Goal: Task Accomplishment & Management: Manage account settings

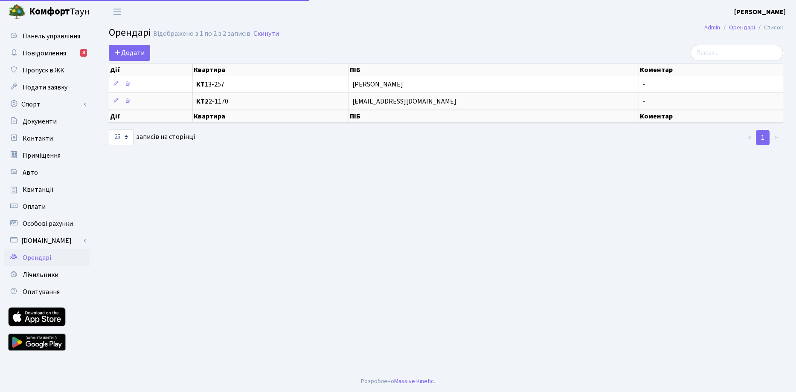
select select "25"
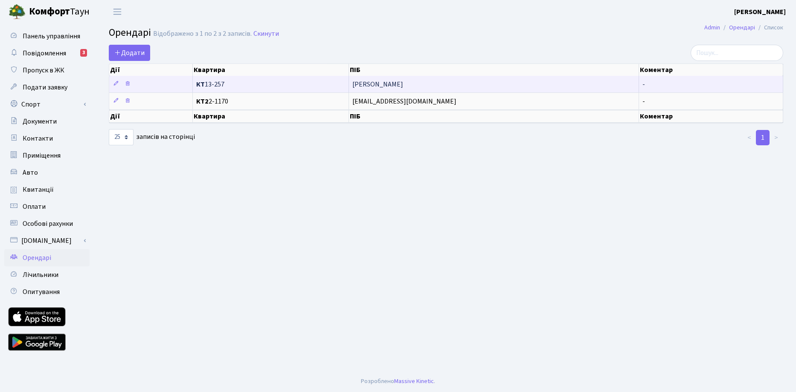
scroll to position [1, 0]
click at [128, 84] on icon at bounding box center [128, 84] width 6 height 6
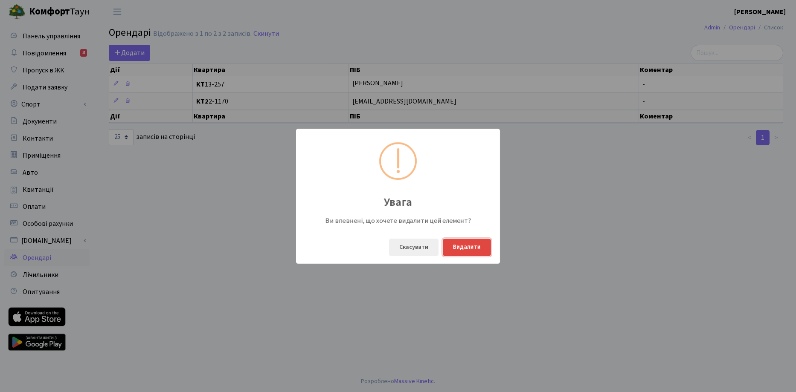
click at [462, 249] on button "Видалити" at bounding box center [467, 247] width 48 height 17
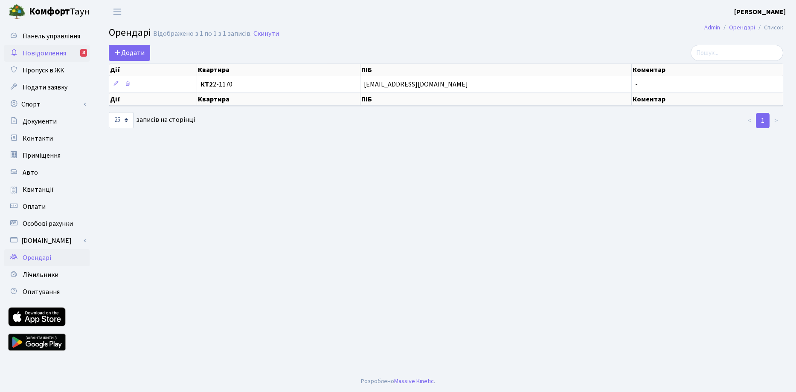
click at [63, 55] on span "Повідомлення" at bounding box center [45, 53] width 44 height 9
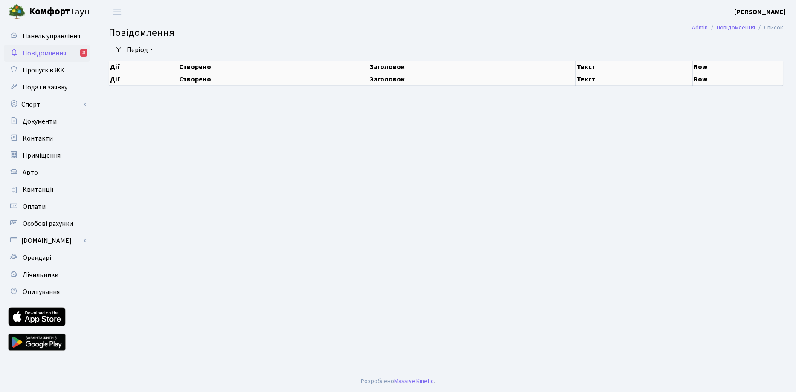
select select "25"
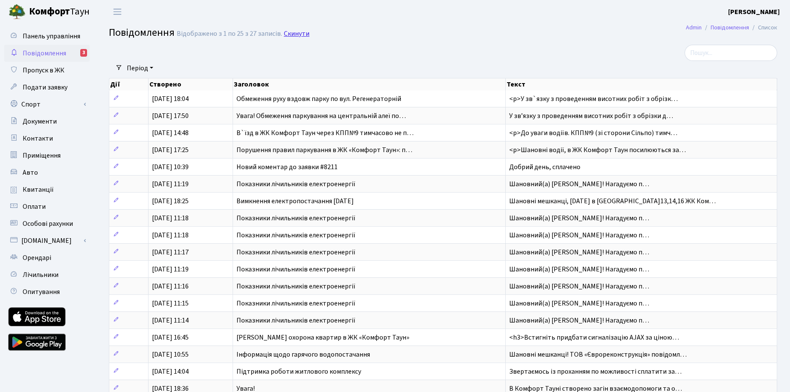
click at [297, 33] on link "Скинути" at bounding box center [297, 34] width 26 height 8
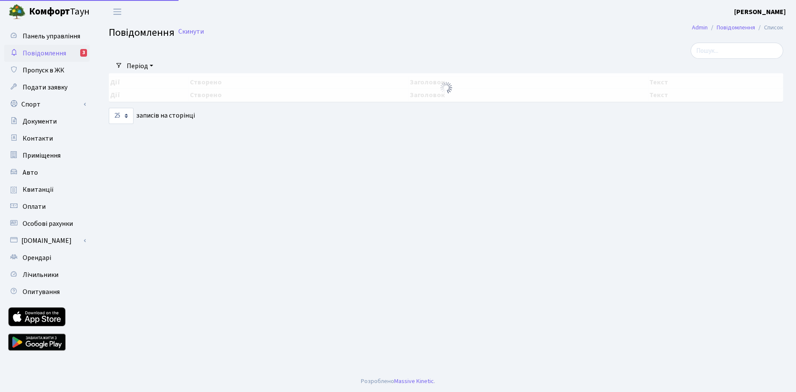
select select "25"
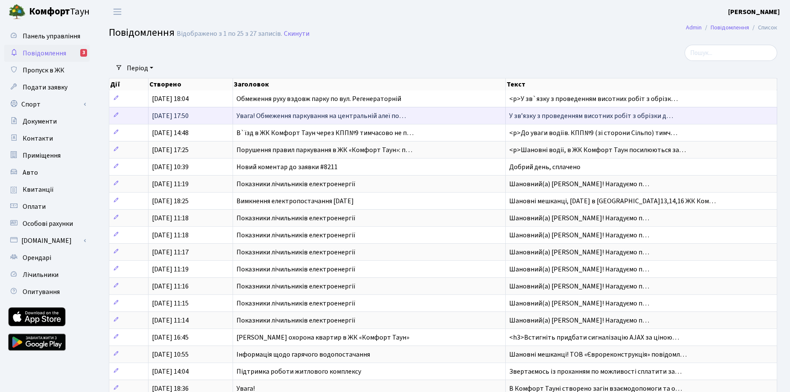
click at [301, 117] on span "Увага! Обмеження паркування на центральній алеї по…" at bounding box center [320, 115] width 169 height 9
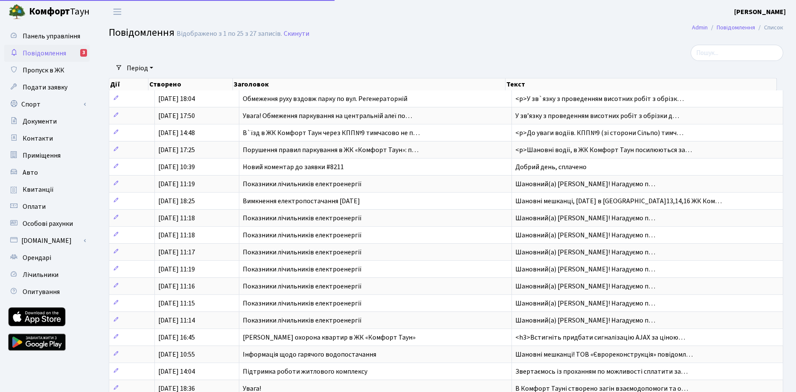
select select "25"
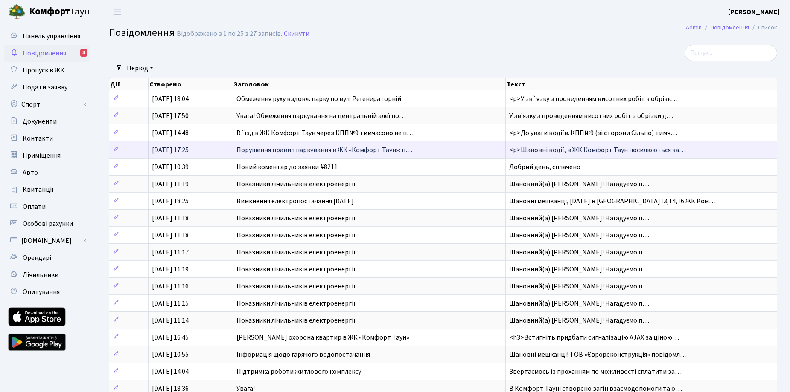
click at [293, 151] on span "Порушення правил паркування в ЖК «Комфорт Таун»: п…" at bounding box center [324, 149] width 176 height 9
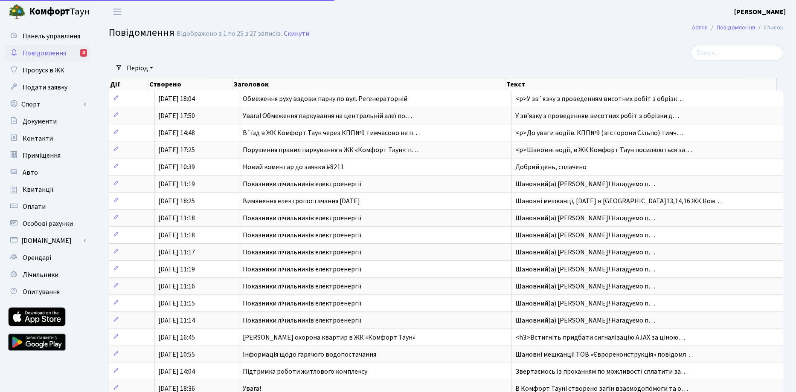
select select "25"
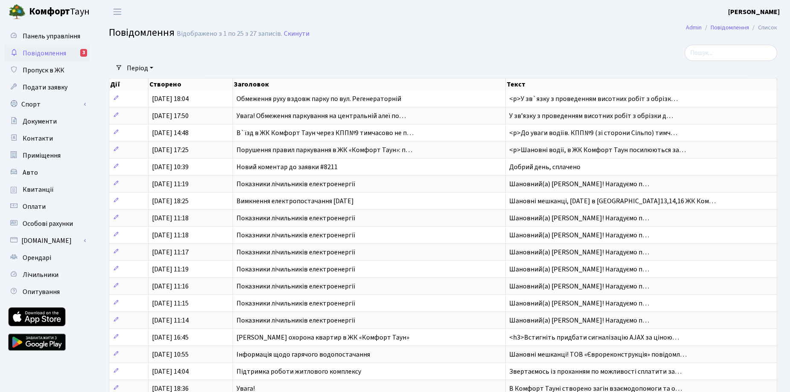
click at [57, 54] on span "Повідомлення" at bounding box center [45, 53] width 44 height 9
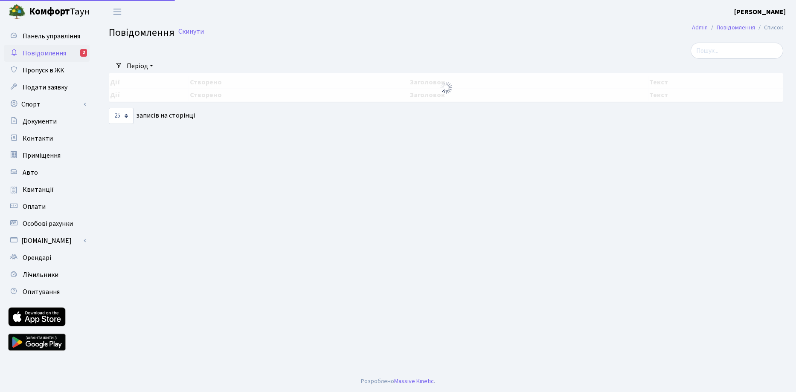
select select "25"
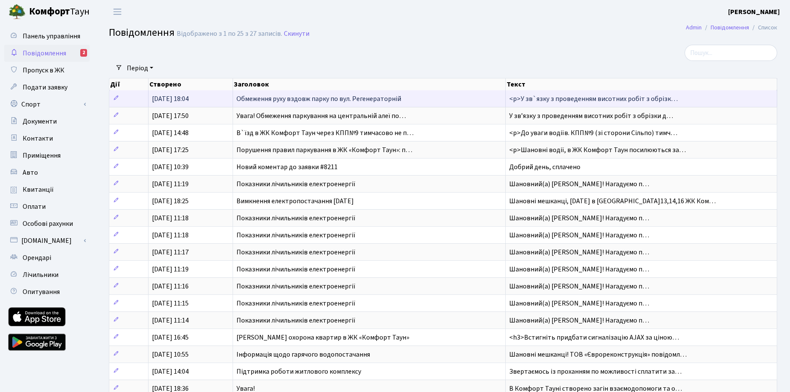
click at [177, 99] on span "[DATE] 18:04" at bounding box center [170, 98] width 37 height 9
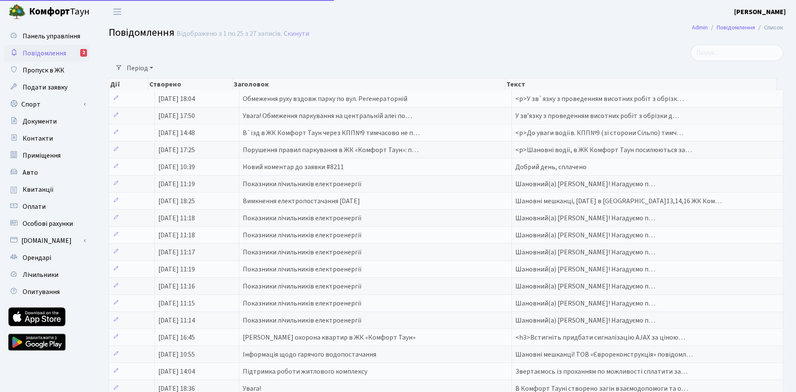
select select "25"
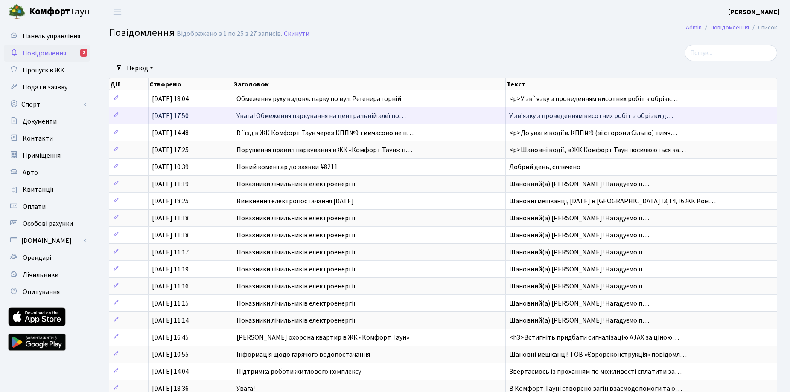
click at [189, 115] on span "[DATE] 17:50" at bounding box center [170, 115] width 37 height 9
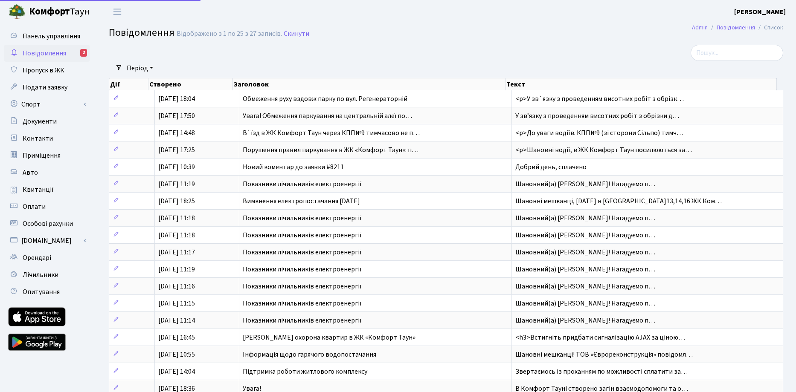
select select "25"
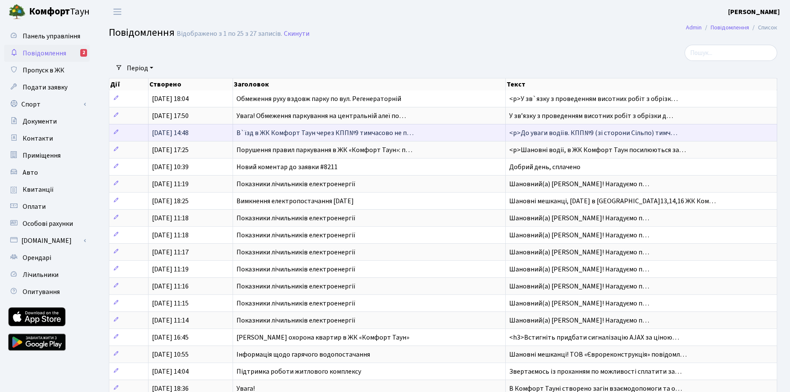
click at [187, 131] on span "24.07.2025, 14:48" at bounding box center [170, 132] width 37 height 9
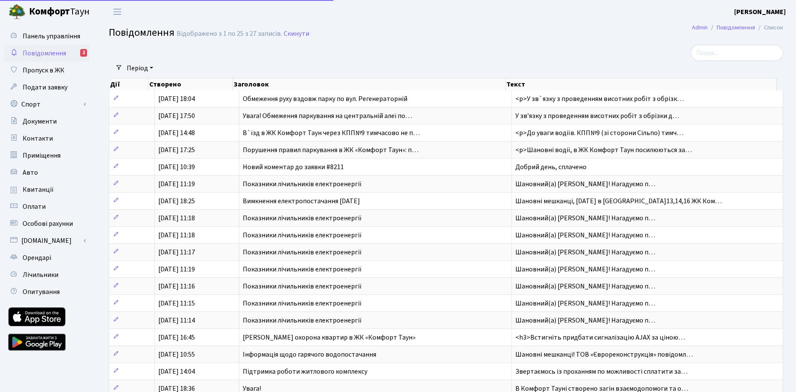
select select "25"
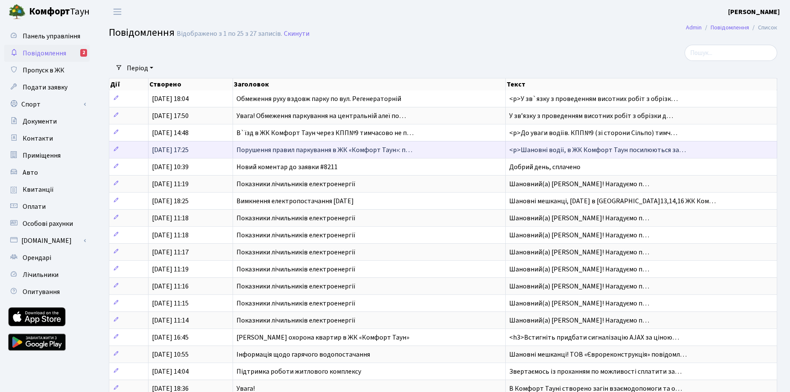
click at [165, 151] on span "27.06.2025, 17:25" at bounding box center [170, 149] width 37 height 9
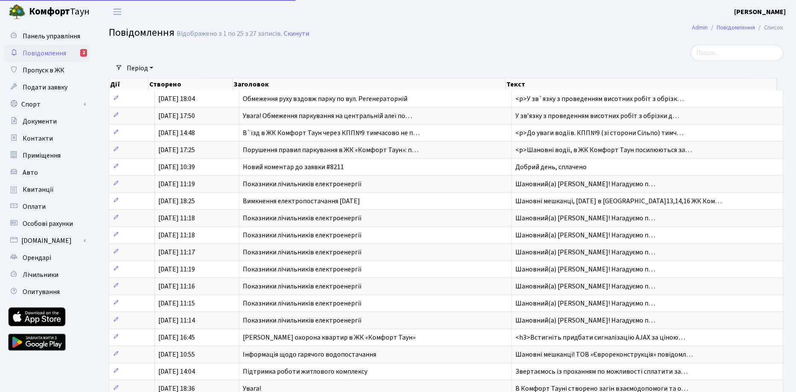
select select "25"
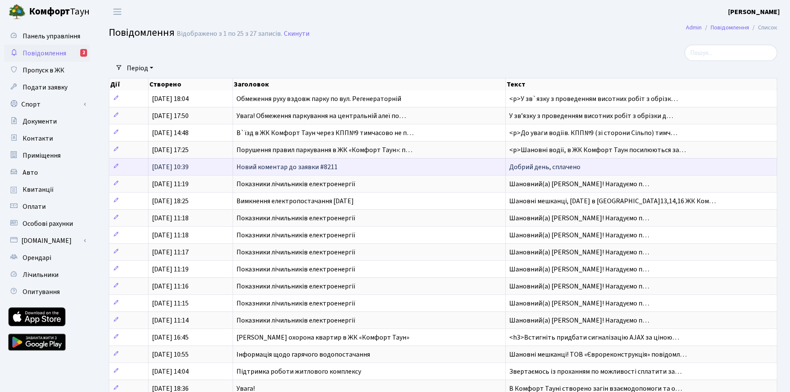
click at [254, 166] on span "Новий коментар до заявки #8211" at bounding box center [286, 167] width 101 height 9
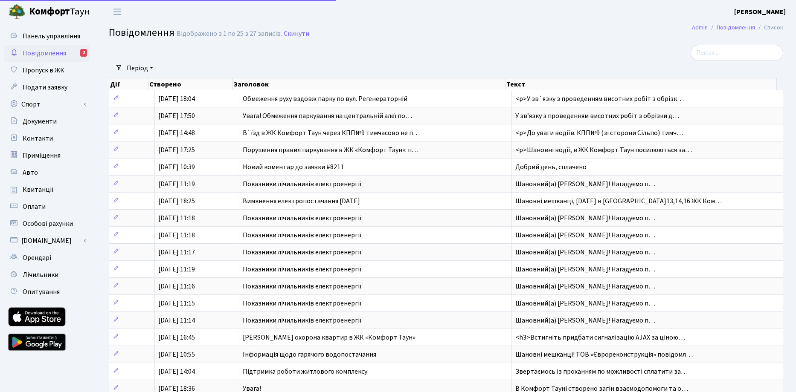
select select "25"
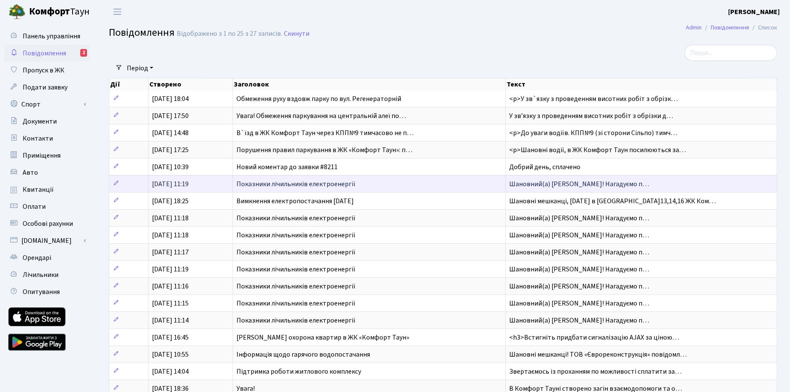
click at [231, 187] on td "[DATE] 11:19" at bounding box center [190, 183] width 84 height 17
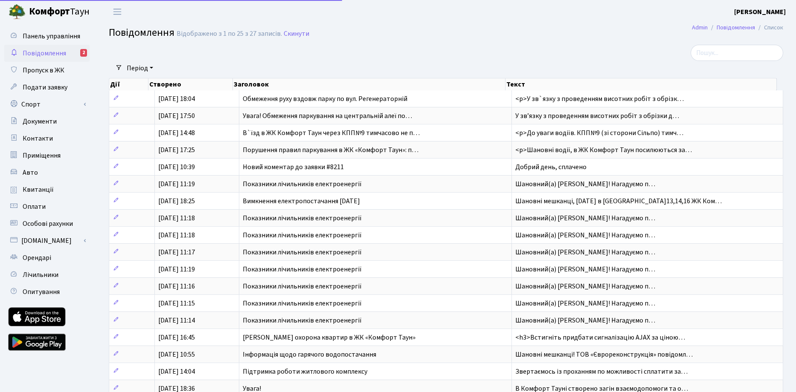
select select "25"
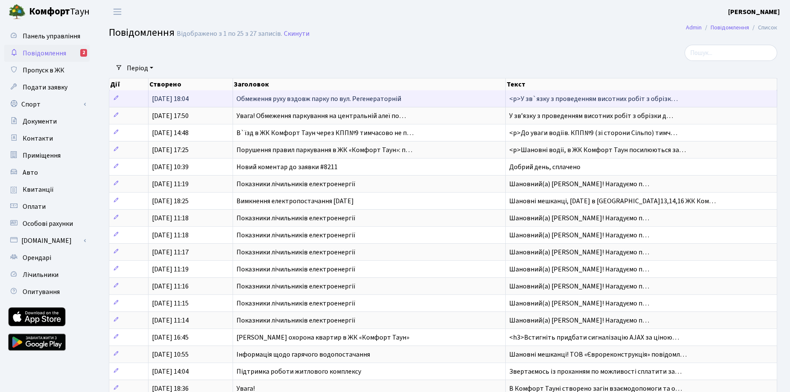
click at [186, 101] on span "05.08.2025, 18:04" at bounding box center [170, 98] width 37 height 9
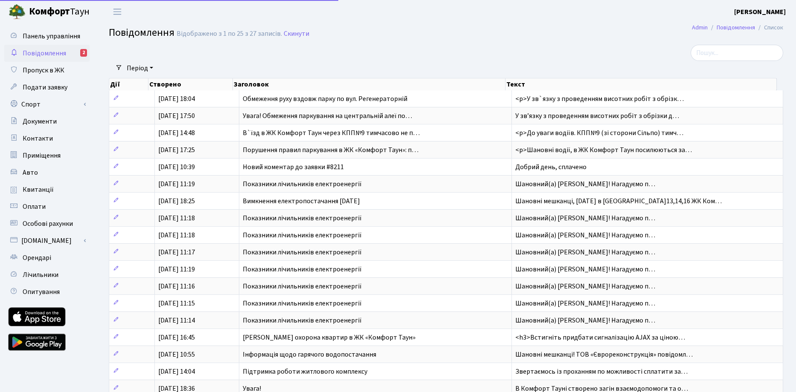
select select "25"
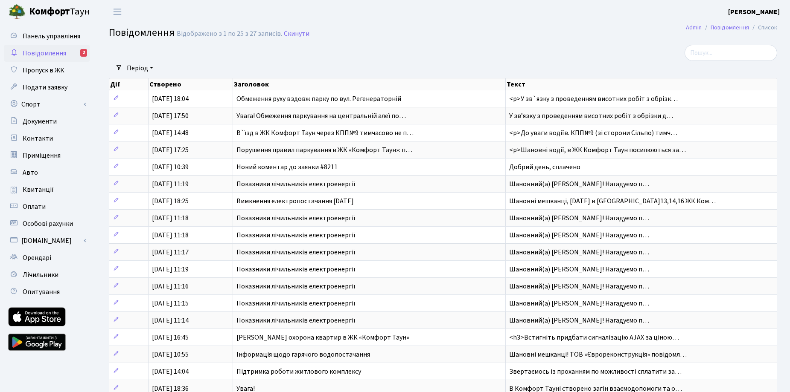
click at [82, 52] on div "2" at bounding box center [83, 53] width 7 height 8
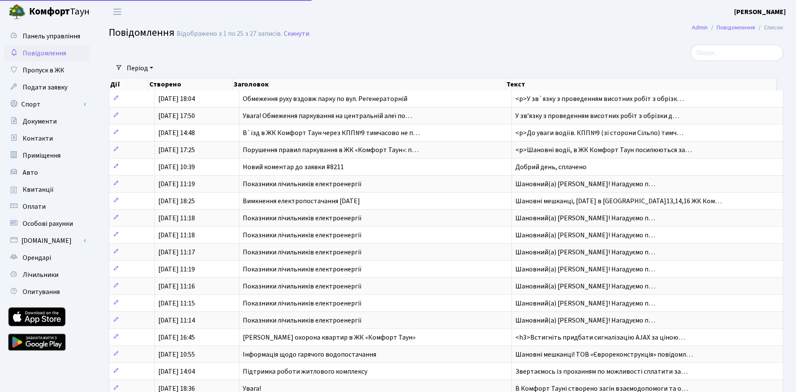
select select "25"
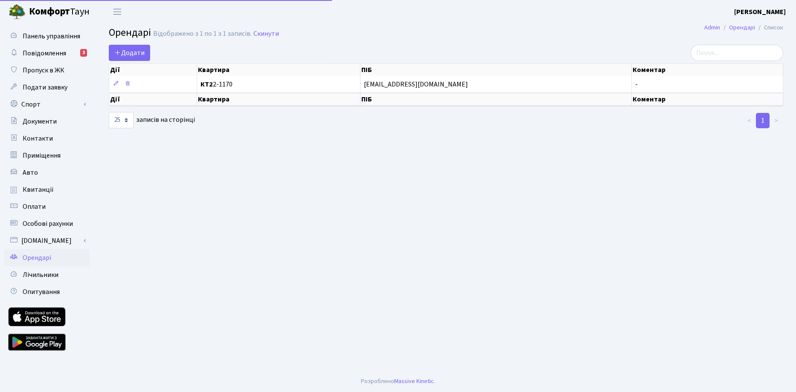
select select "25"
click at [39, 174] on link "Авто" at bounding box center [46, 172] width 85 height 17
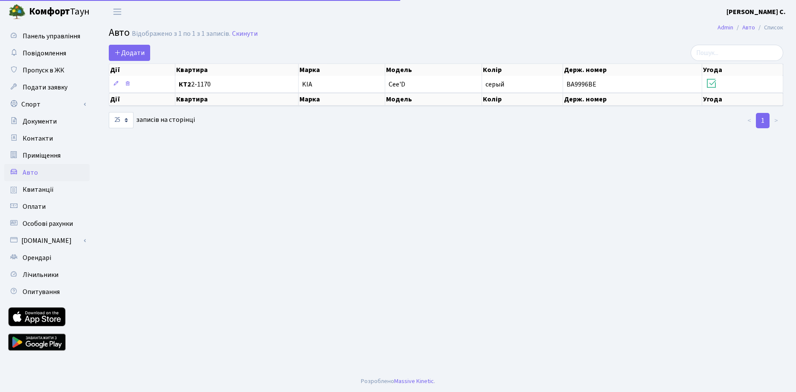
select select "25"
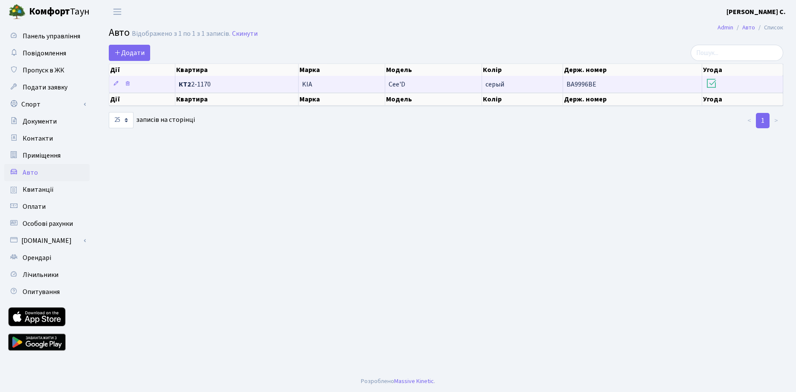
click at [316, 85] on td "KIA" at bounding box center [342, 84] width 87 height 17
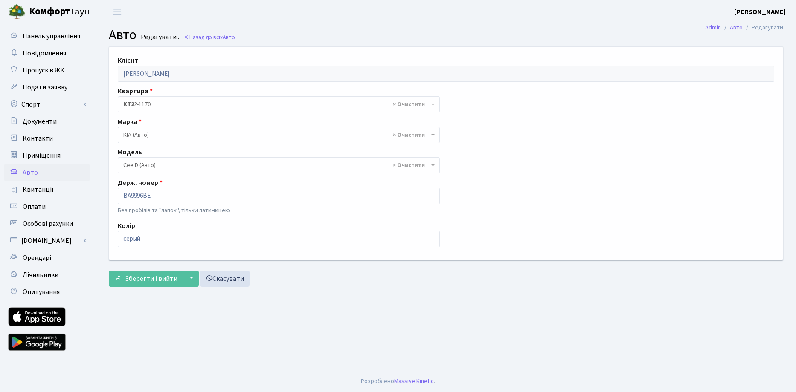
select select "1156"
select select
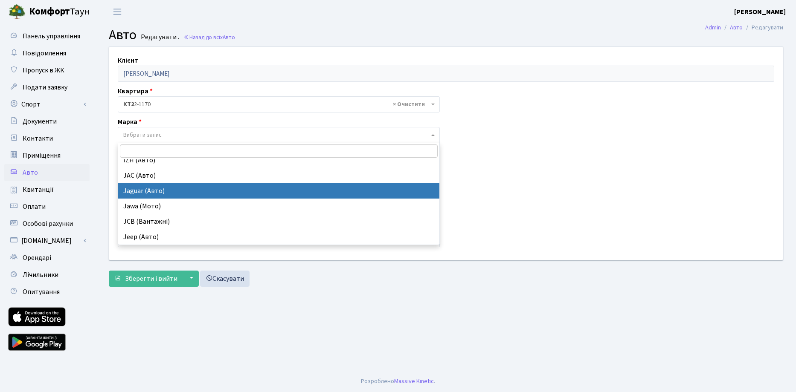
scroll to position [3413, 0]
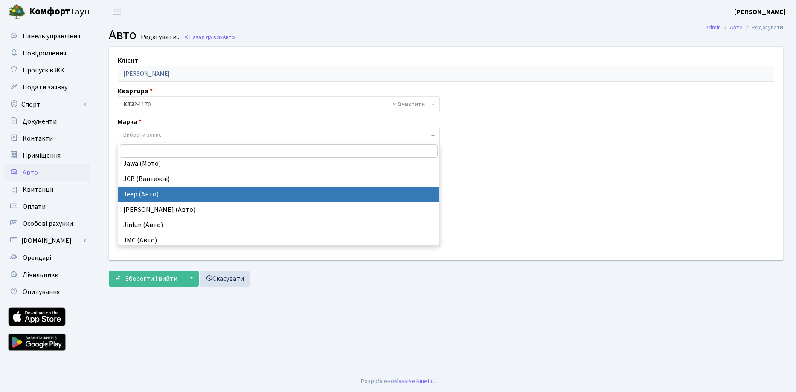
select select "69"
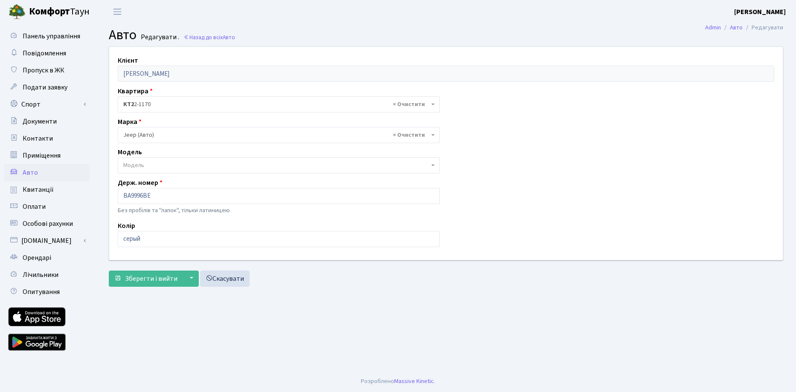
click at [145, 164] on span "Модель" at bounding box center [276, 165] width 306 height 9
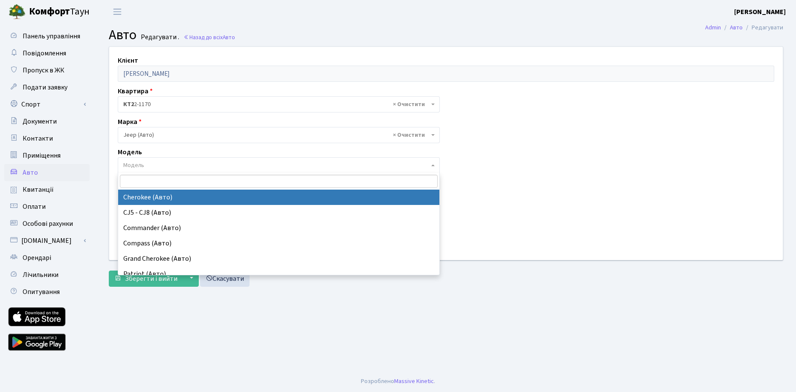
select select "1135"
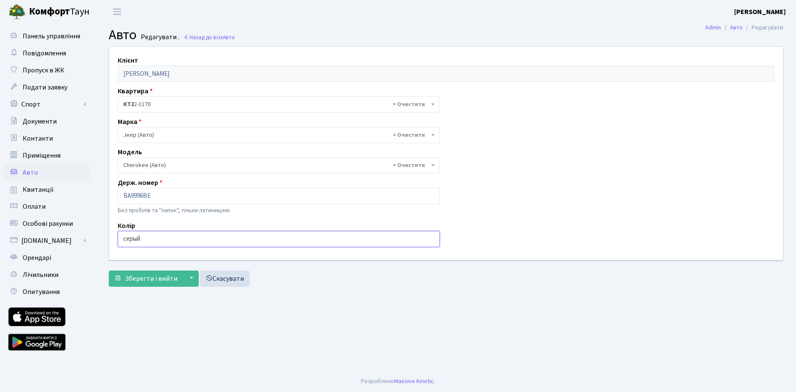
click at [153, 241] on input "серый" at bounding box center [279, 239] width 322 height 16
drag, startPoint x: 153, startPoint y: 241, endPoint x: 96, endPoint y: 244, distance: 56.4
click at [101, 242] on div "Клієнт Іванько Валерія Сергіївна Квартира - <b>КТ</b>&nbsp;&nbsp;&nbsp;&nbsp;13…" at bounding box center [446, 169] width 700 height 244
type input "червоний"
click at [155, 280] on span "Зберегти і вийти" at bounding box center [151, 278] width 52 height 9
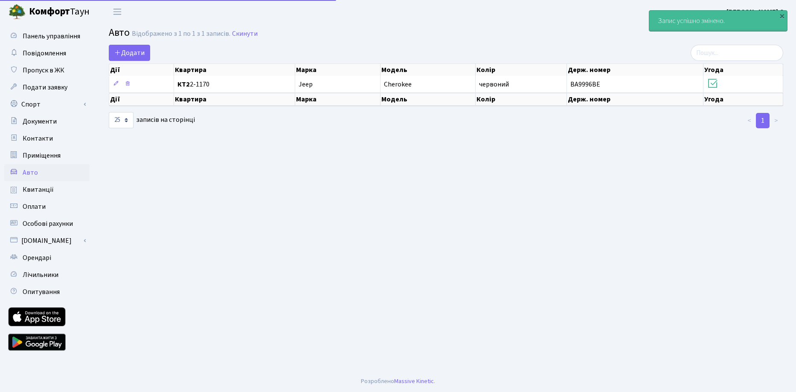
select select "25"
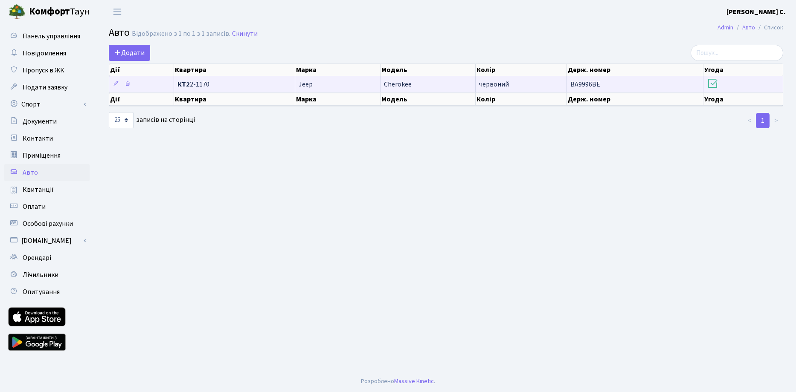
click at [273, 84] on span "КТ2 2-1170" at bounding box center [234, 84] width 114 height 7
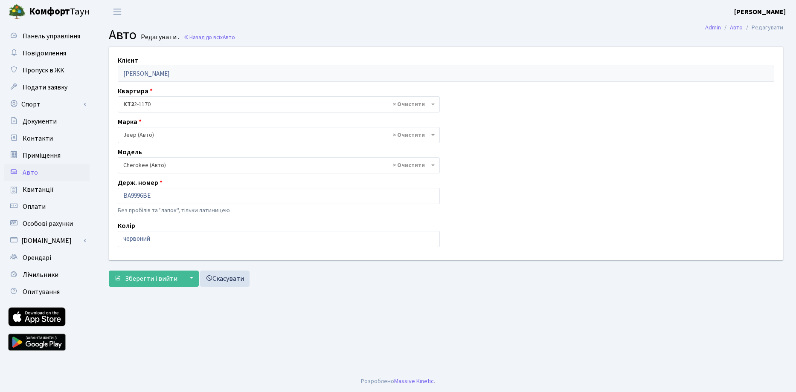
select select "1135"
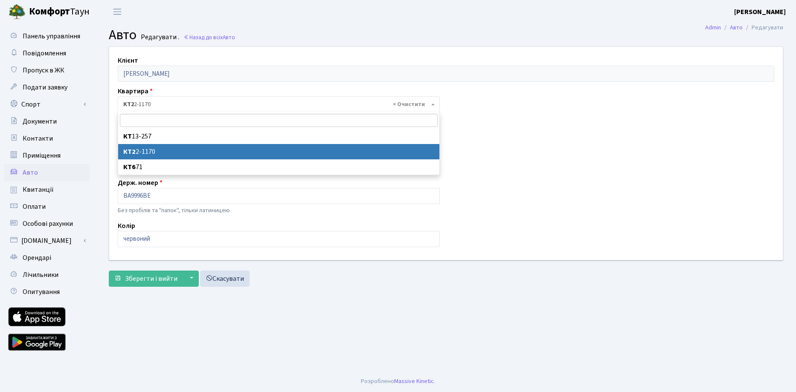
click at [434, 106] on span at bounding box center [434, 104] width 2 height 16
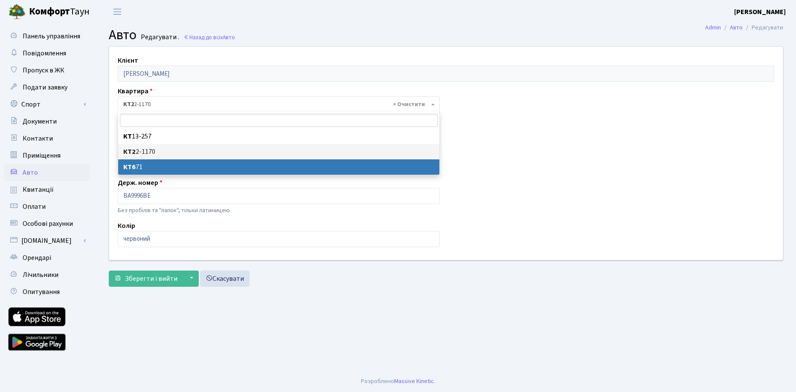
select select "27229"
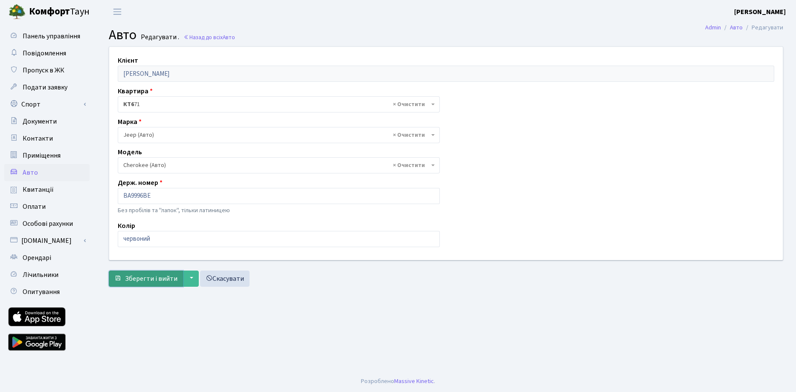
click at [153, 281] on span "Зберегти і вийти" at bounding box center [151, 278] width 52 height 9
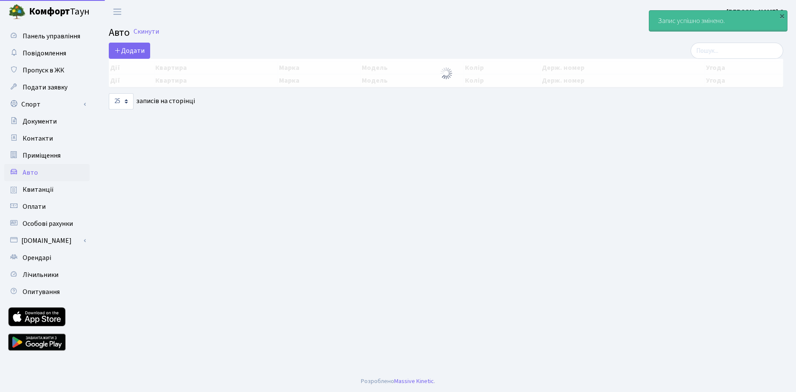
select select "25"
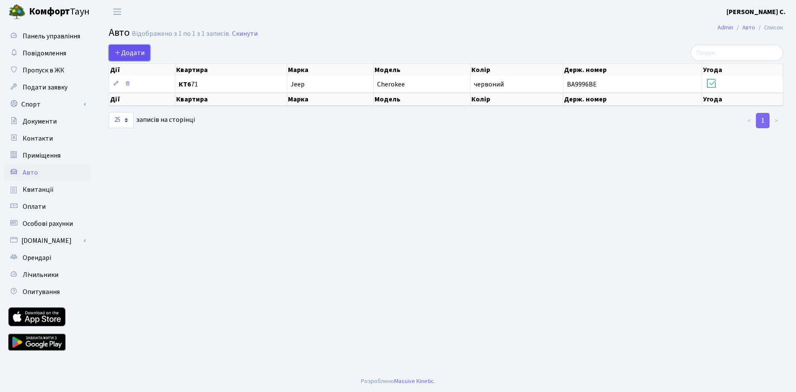
click at [119, 50] on icon at bounding box center [117, 52] width 7 height 7
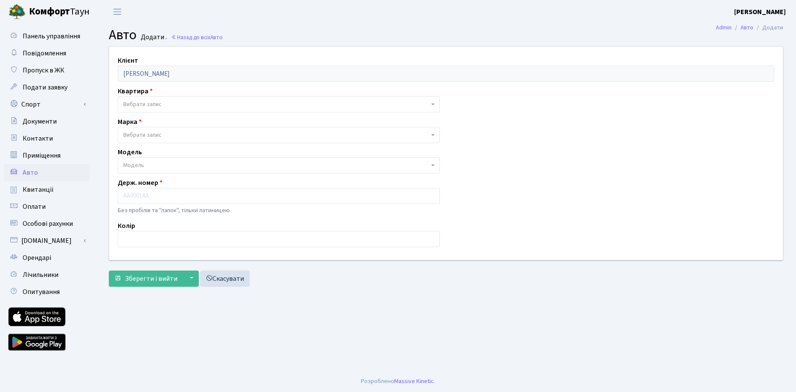
click at [433, 105] on b at bounding box center [432, 105] width 3 height 2
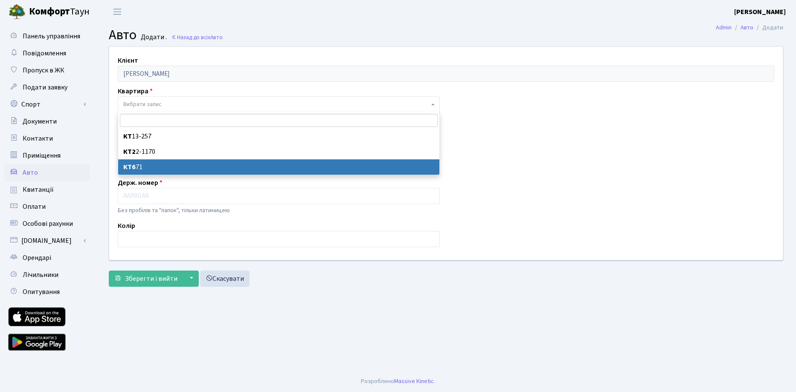
select select "27229"
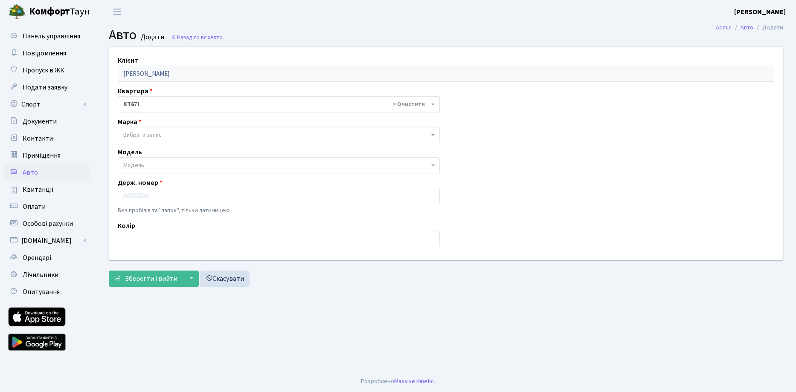
click at [433, 104] on b at bounding box center [432, 105] width 3 height 2
click at [150, 134] on span "Вибрати запис" at bounding box center [142, 135] width 38 height 9
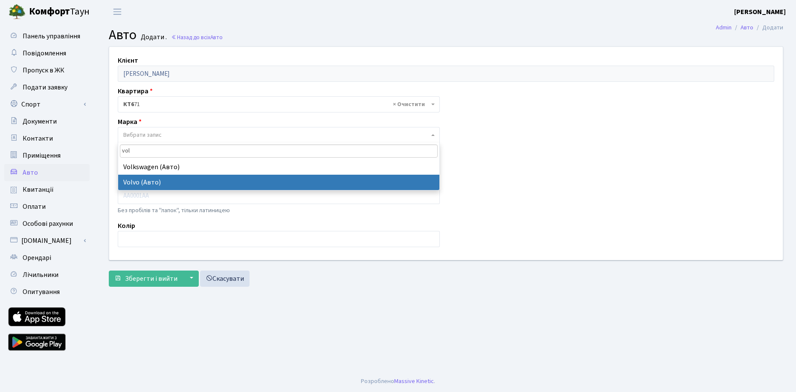
type input "vol"
select select "135"
select select
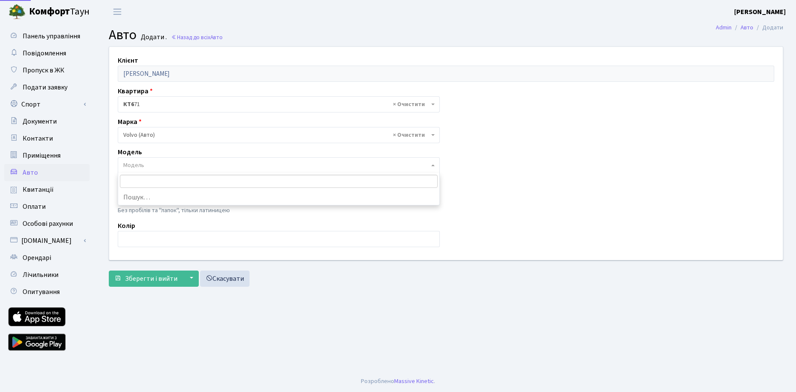
click at [146, 164] on span "Модель" at bounding box center [276, 165] width 306 height 9
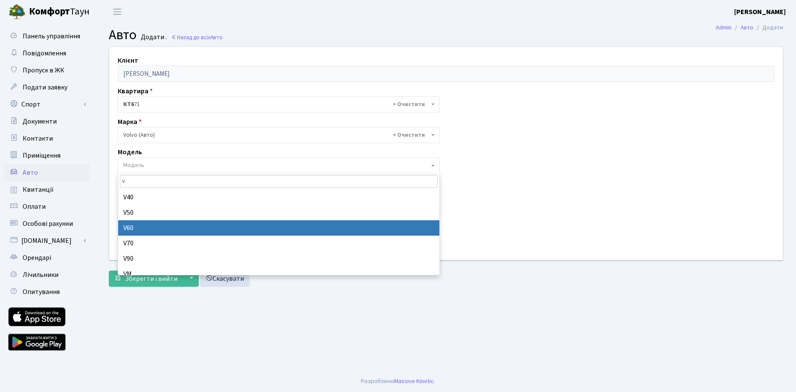
type input "v"
select select "2572"
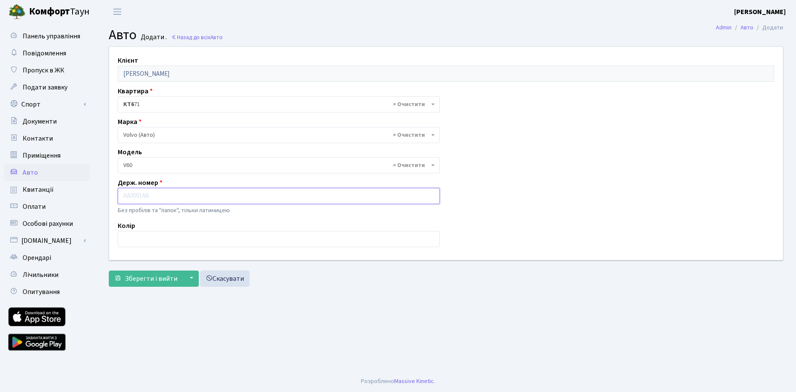
click at [139, 196] on input "text" at bounding box center [279, 196] width 322 height 16
type input "BA0044BT"
click at [139, 237] on input "text" at bounding box center [279, 239] width 322 height 16
type input "сірий"
click at [174, 280] on span "Зберегти і вийти" at bounding box center [151, 278] width 52 height 9
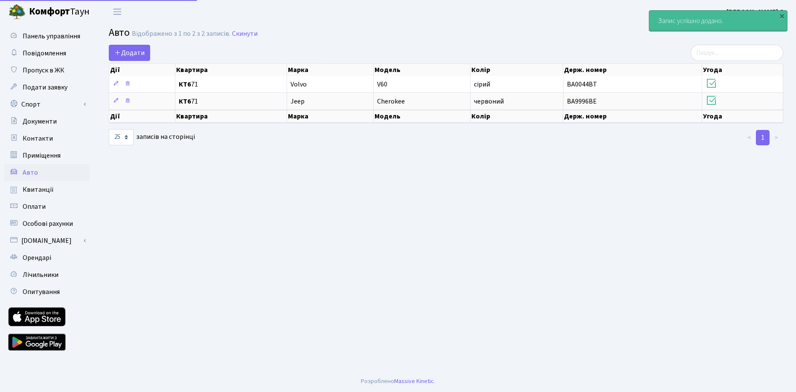
select select "25"
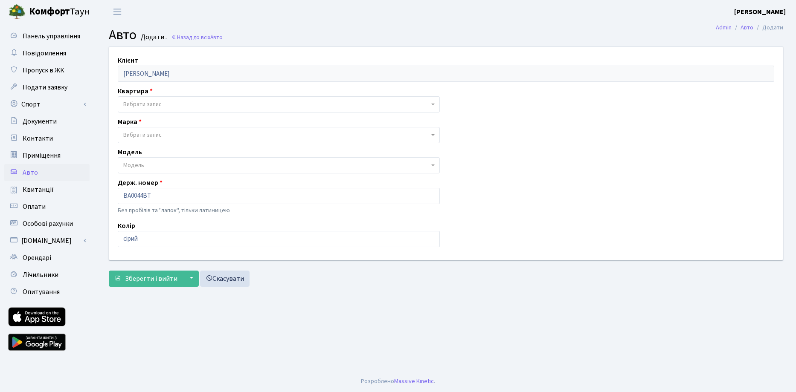
select select "27229"
select select "135"
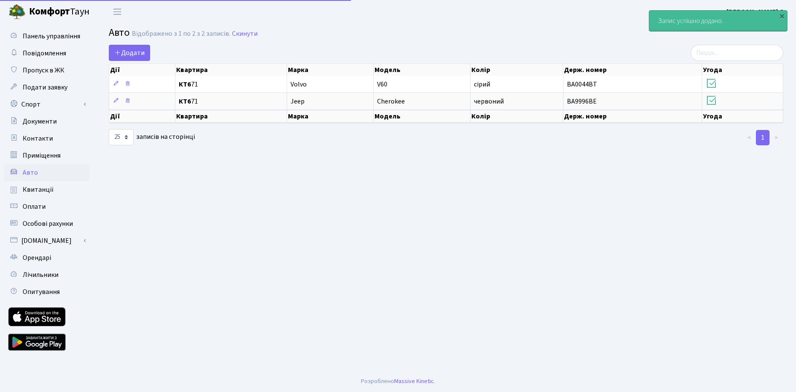
select select "25"
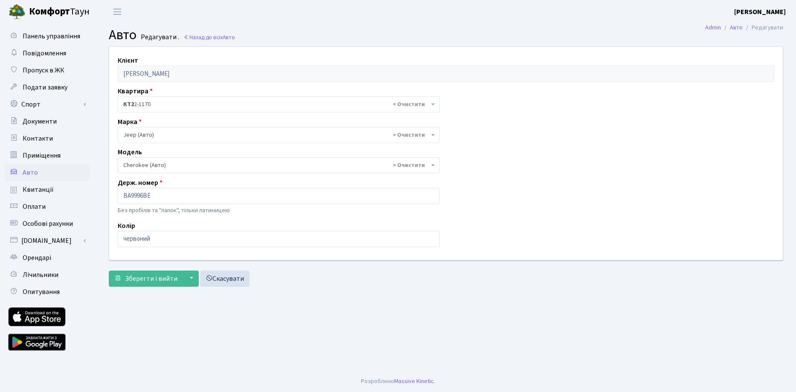
select select "27229"
select select "1135"
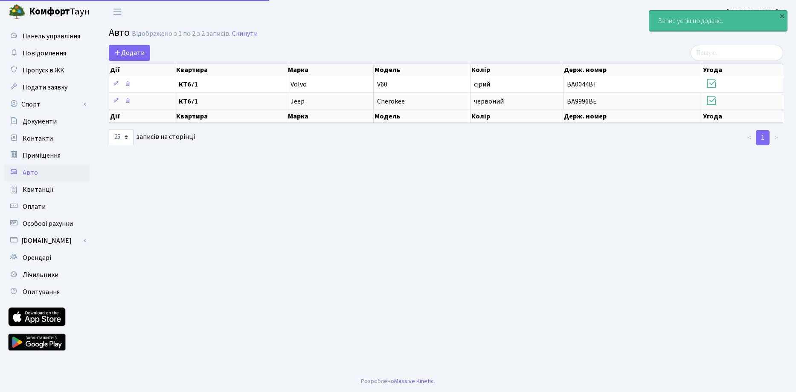
select select "25"
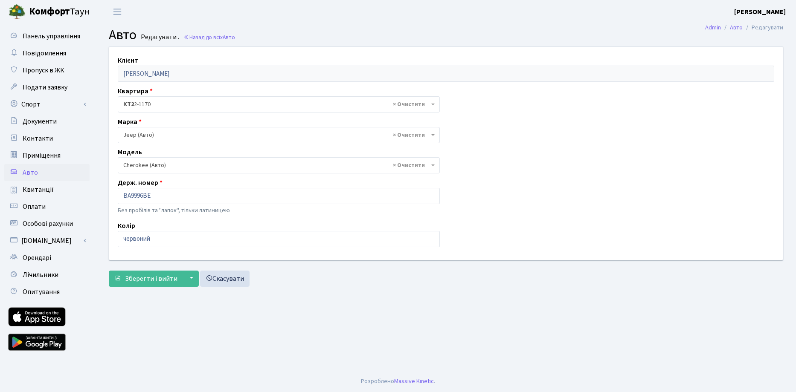
select select "1135"
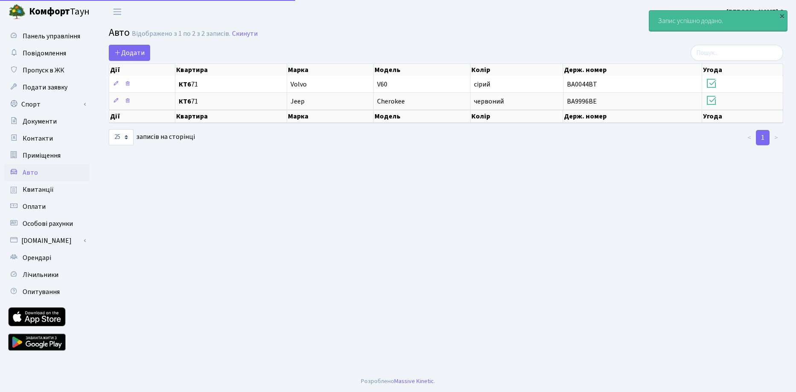
select select "25"
